Goal: Transaction & Acquisition: Purchase product/service

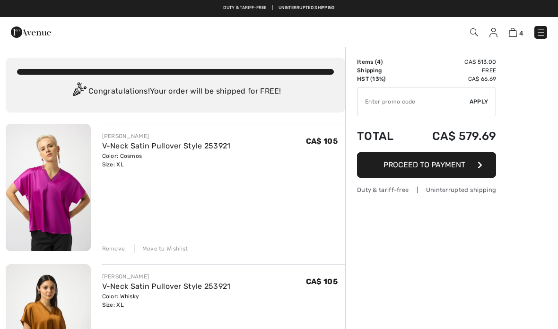
checkbox input "true"
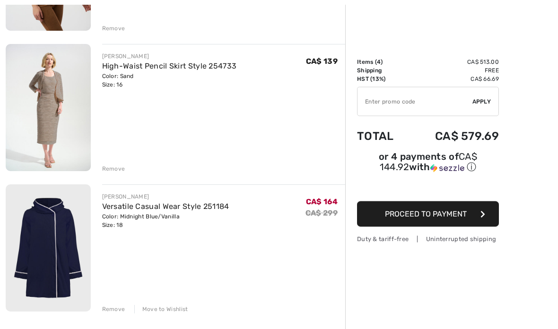
scroll to position [361, 0]
click at [80, 113] on img at bounding box center [48, 107] width 85 height 127
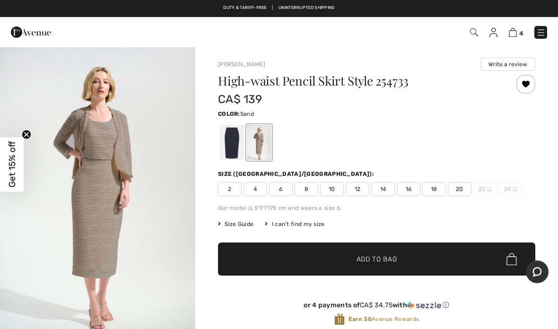
click at [353, 155] on div at bounding box center [376, 142] width 317 height 39
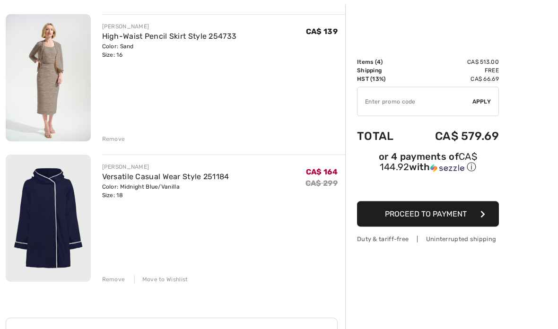
scroll to position [391, 0]
click at [119, 144] on div "JOSEPH RIBKOFF V-Neck Satin Pullover Style 253921 Color: Cosmos Size: XL Final …" at bounding box center [176, 133] width 340 height 801
click at [116, 143] on div "Remove" at bounding box center [113, 139] width 23 height 9
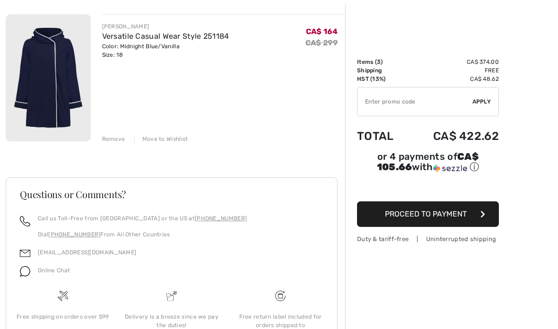
click at [171, 38] on link "Versatile Casual Wear Style 251184" at bounding box center [165, 36] width 127 height 9
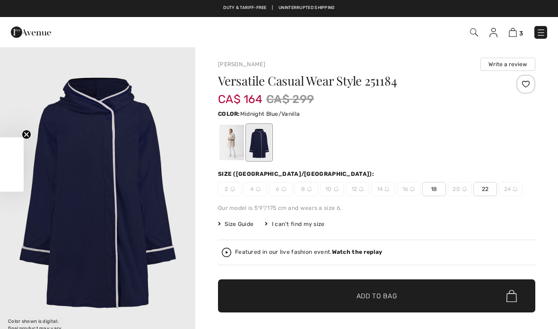
checkbox input "true"
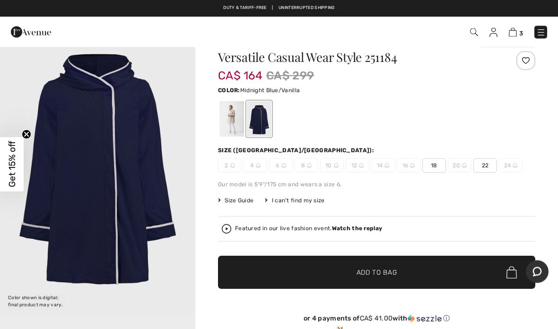
scroll to position [24, 0]
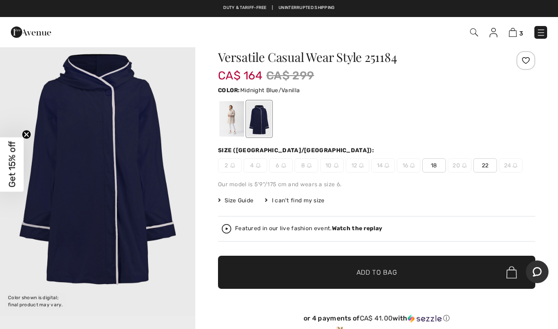
click at [232, 131] on div at bounding box center [232, 118] width 25 height 35
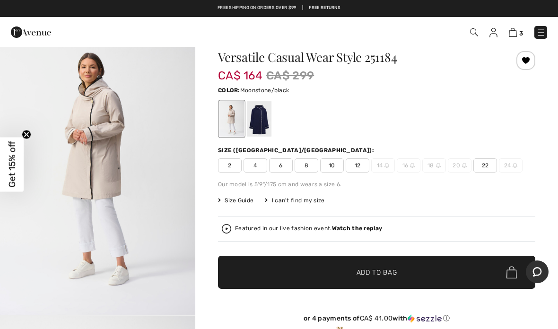
click at [262, 128] on div at bounding box center [259, 118] width 25 height 35
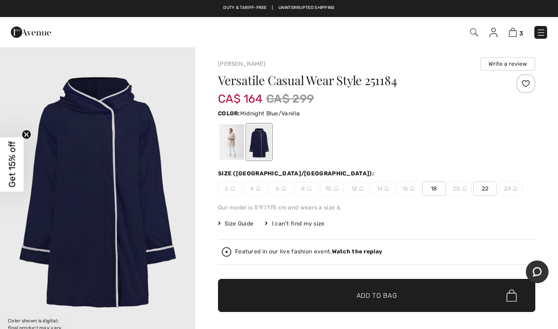
scroll to position [0, 0]
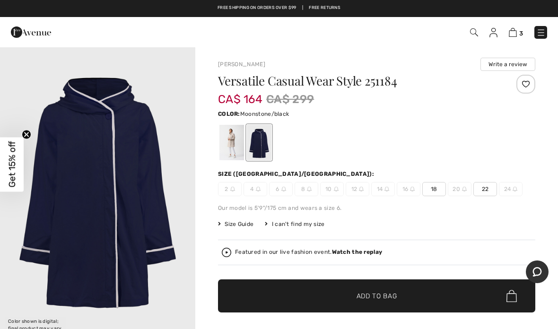
click at [231, 151] on div at bounding box center [232, 142] width 25 height 35
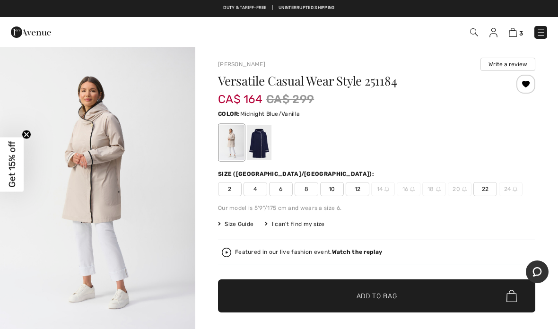
click at [259, 139] on div at bounding box center [259, 142] width 25 height 35
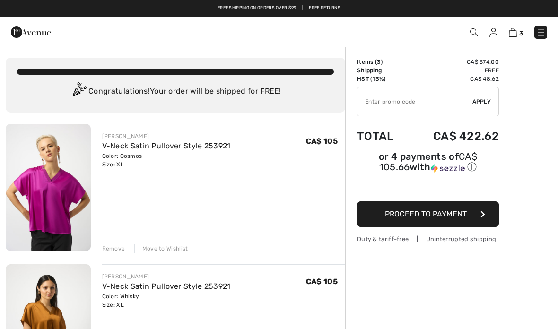
click at [538, 35] on img at bounding box center [540, 32] width 9 height 9
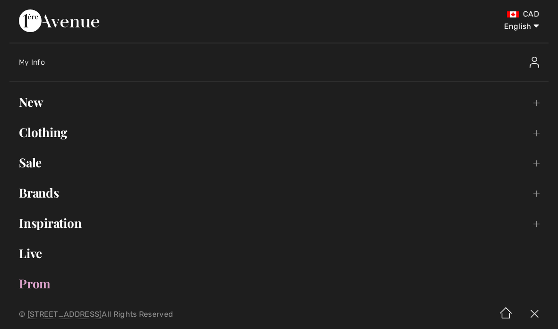
click at [36, 110] on link "New Toggle submenu" at bounding box center [278, 102] width 539 height 21
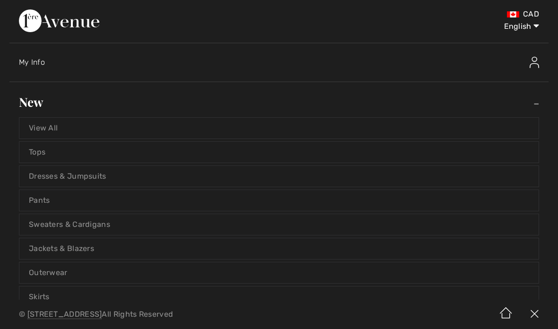
click at [97, 181] on link "Dresses & Jumpsuits" at bounding box center [278, 176] width 519 height 21
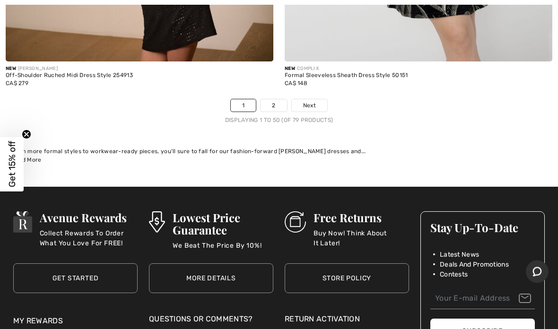
scroll to position [11445, 0]
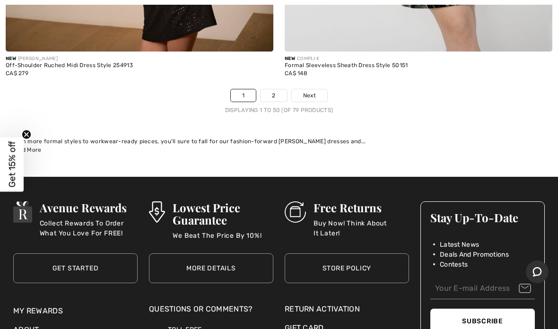
click at [278, 89] on link "2" at bounding box center [274, 95] width 26 height 12
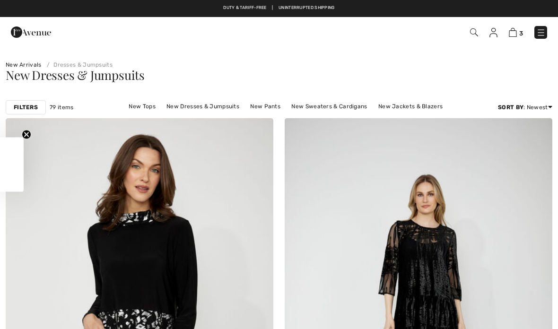
checkbox input "true"
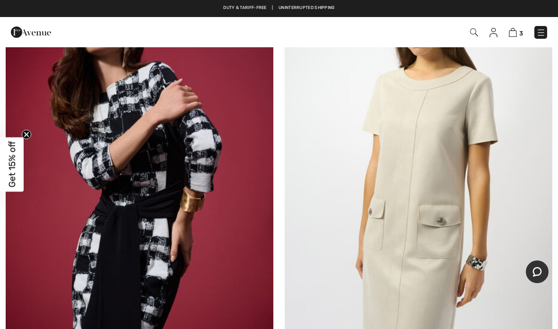
scroll to position [5619, 0]
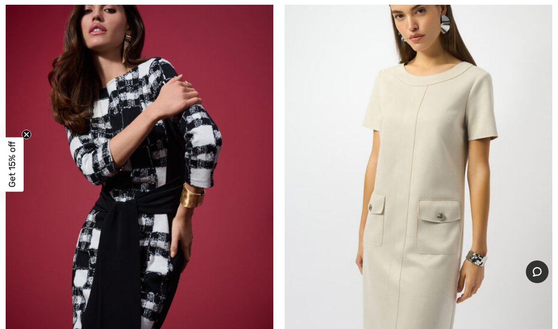
click at [412, 213] on img at bounding box center [419, 173] width 268 height 402
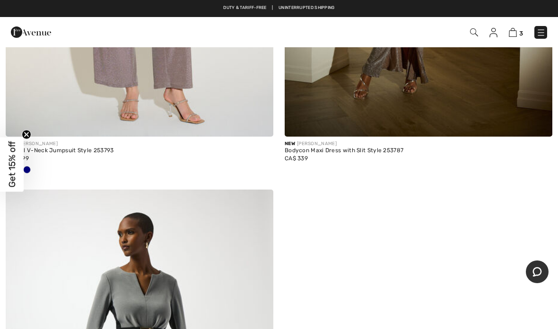
scroll to position [6292, 0]
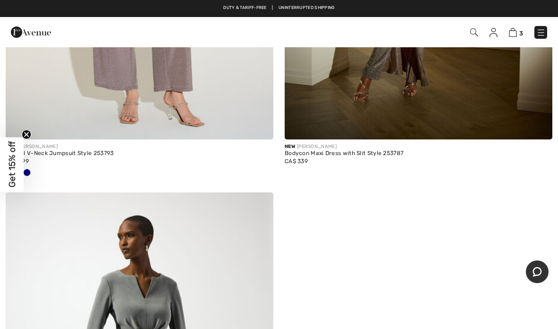
click at [544, 35] on img at bounding box center [540, 32] width 9 height 9
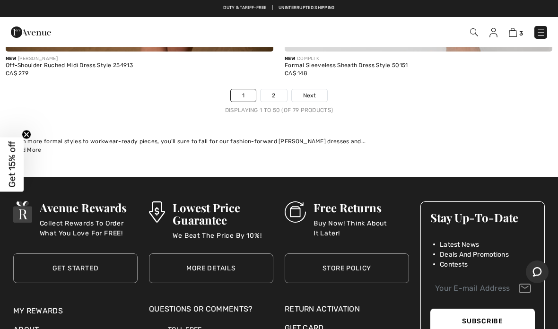
click at [535, 38] on link at bounding box center [541, 32] width 13 height 13
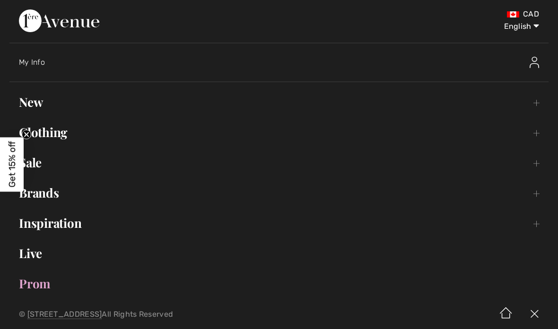
click at [65, 135] on link "Clothing Toggle submenu" at bounding box center [278, 132] width 539 height 21
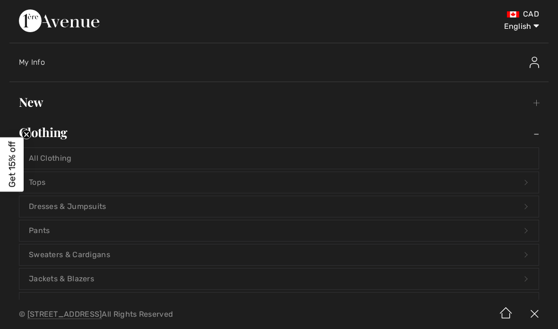
click at [45, 185] on link "Tops Open submenu" at bounding box center [278, 182] width 519 height 21
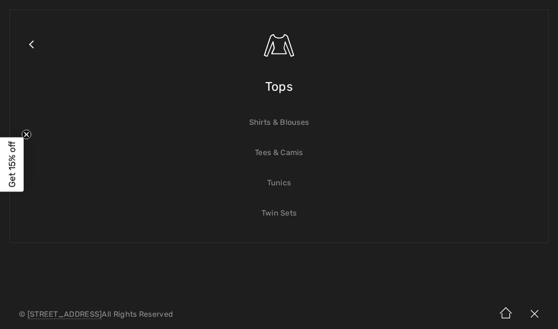
click at [295, 123] on link "Shirts & Blouses" at bounding box center [278, 122] width 519 height 21
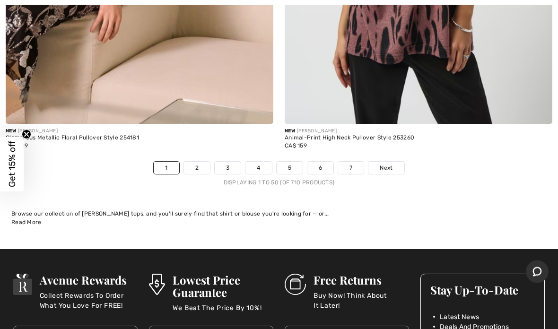
scroll to position [11326, 0]
click at [204, 163] on link "2" at bounding box center [197, 168] width 26 height 12
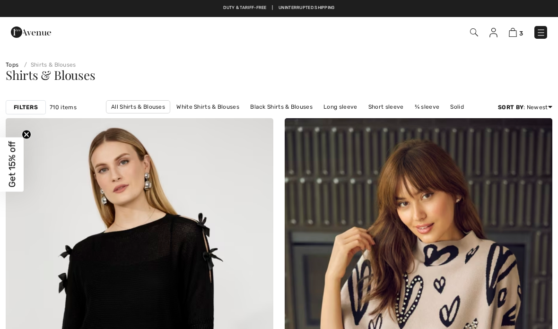
checkbox input "true"
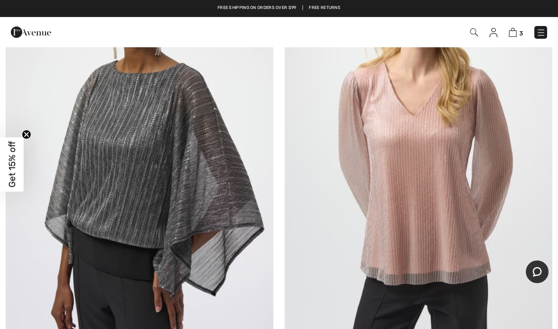
scroll to position [5688, 0]
click at [431, 210] on img at bounding box center [419, 151] width 268 height 402
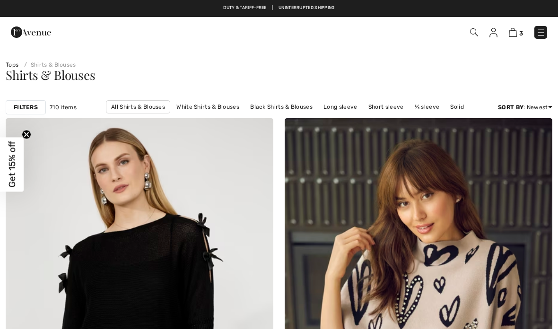
checkbox input "true"
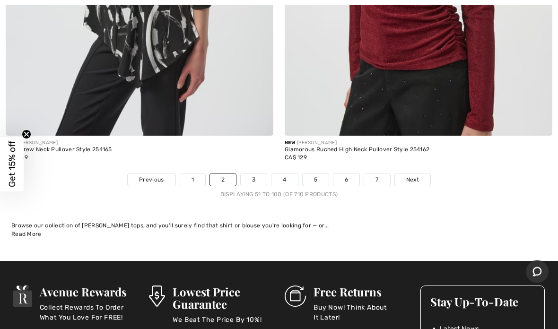
scroll to position [11455, 0]
